Goal: Learn about a topic: Learn about a topic

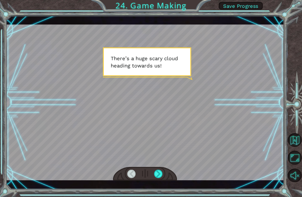
click at [156, 178] on div at bounding box center [158, 174] width 9 height 8
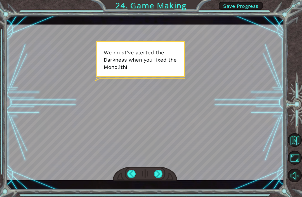
click at [157, 177] on div at bounding box center [158, 174] width 9 height 8
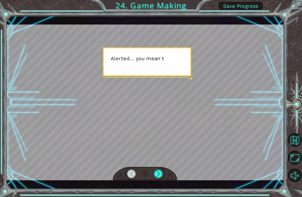
click at [161, 176] on div at bounding box center [158, 174] width 9 height 8
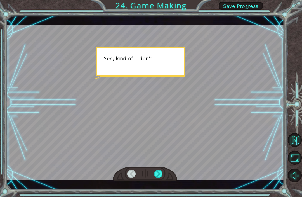
click at [157, 178] on div at bounding box center [158, 174] width 9 height 8
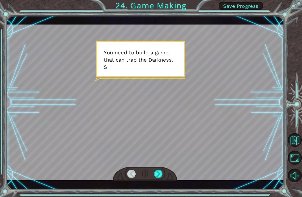
click at [159, 173] on div at bounding box center [158, 174] width 9 height 8
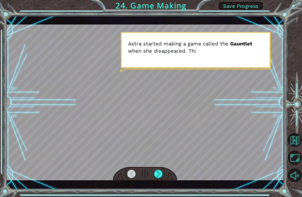
click at [160, 175] on div at bounding box center [158, 174] width 9 height 8
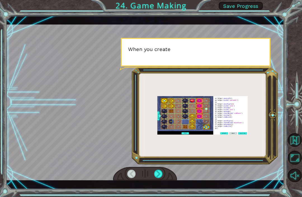
click at [159, 172] on div at bounding box center [158, 174] width 9 height 8
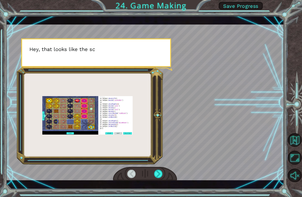
click at [161, 175] on div at bounding box center [158, 174] width 9 height 8
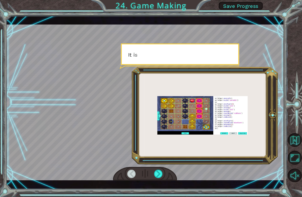
click at [163, 175] on div at bounding box center [158, 174] width 9 height 8
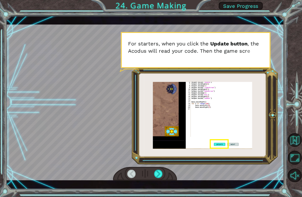
click at [163, 172] on div at bounding box center [158, 174] width 9 height 8
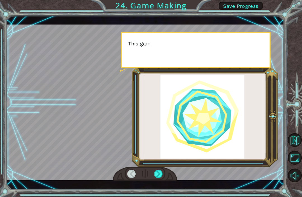
click at [160, 175] on div at bounding box center [158, 174] width 9 height 8
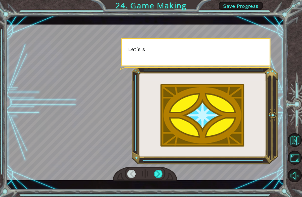
click at [160, 175] on div at bounding box center [158, 174] width 9 height 8
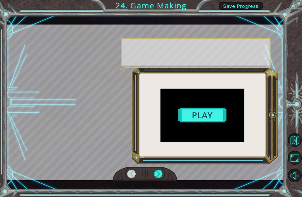
click at [160, 176] on div at bounding box center [158, 174] width 9 height 8
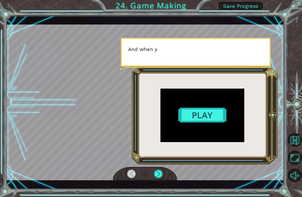
click at [160, 175] on div at bounding box center [158, 174] width 9 height 8
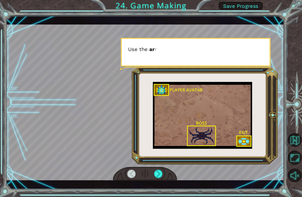
click at [159, 176] on div at bounding box center [158, 174] width 9 height 8
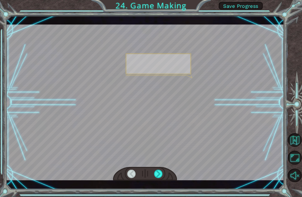
click at [159, 176] on div at bounding box center [158, 174] width 9 height 8
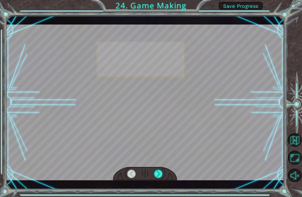
click at [158, 173] on div at bounding box center [158, 174] width 9 height 8
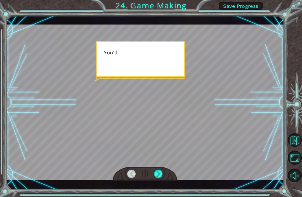
click at [161, 176] on div at bounding box center [158, 174] width 9 height 8
click at [161, 175] on div at bounding box center [158, 174] width 9 height 8
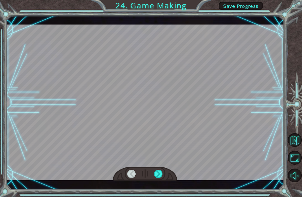
click at [161, 173] on div at bounding box center [158, 174] width 9 height 8
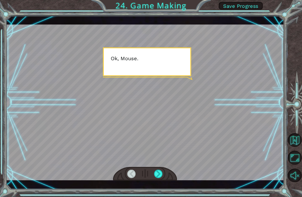
click at [160, 171] on div at bounding box center [158, 174] width 9 height 8
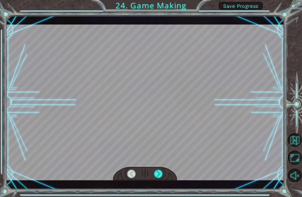
click at [162, 174] on div at bounding box center [158, 174] width 9 height 8
click at [161, 173] on div at bounding box center [158, 174] width 9 height 8
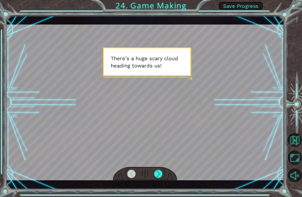
click at [160, 175] on div at bounding box center [158, 174] width 9 height 8
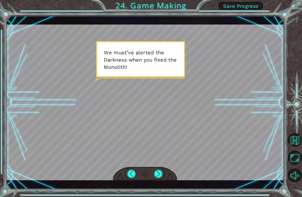
click at [157, 175] on div at bounding box center [158, 174] width 9 height 8
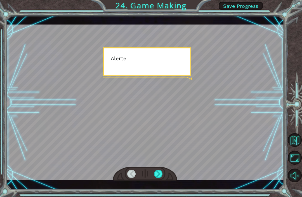
click at [156, 176] on div at bounding box center [158, 174] width 9 height 8
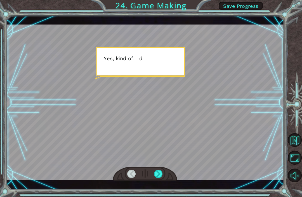
click at [155, 173] on div at bounding box center [158, 174] width 9 height 8
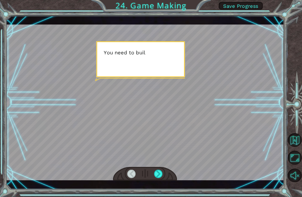
click at [155, 176] on div at bounding box center [158, 174] width 9 height 8
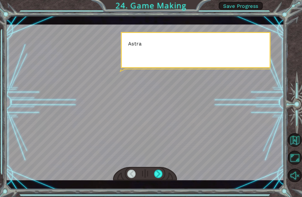
click at [155, 174] on div at bounding box center [158, 174] width 9 height 8
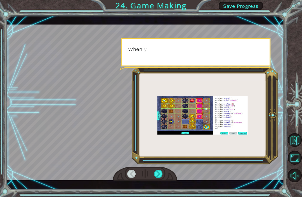
click at [154, 172] on div at bounding box center [158, 174] width 9 height 8
click at [156, 174] on div at bounding box center [158, 174] width 9 height 8
